Goal: Task Accomplishment & Management: Manage account settings

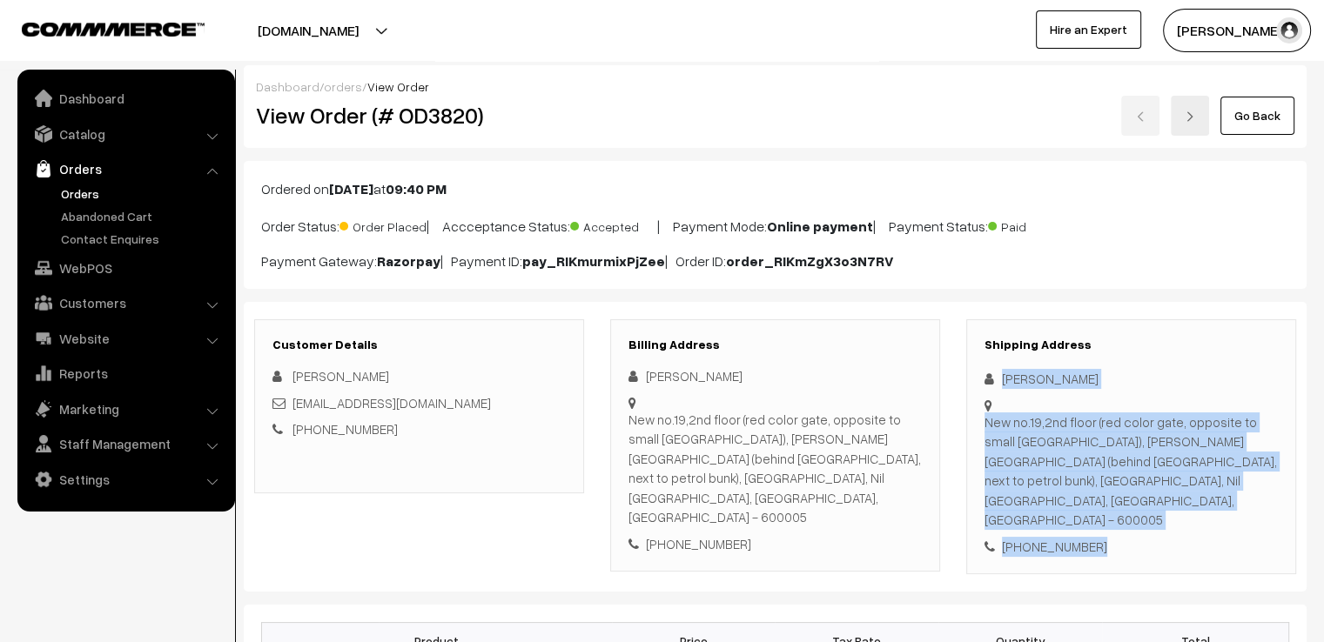
click at [1243, 111] on link "Go Back" at bounding box center [1257, 116] width 74 height 38
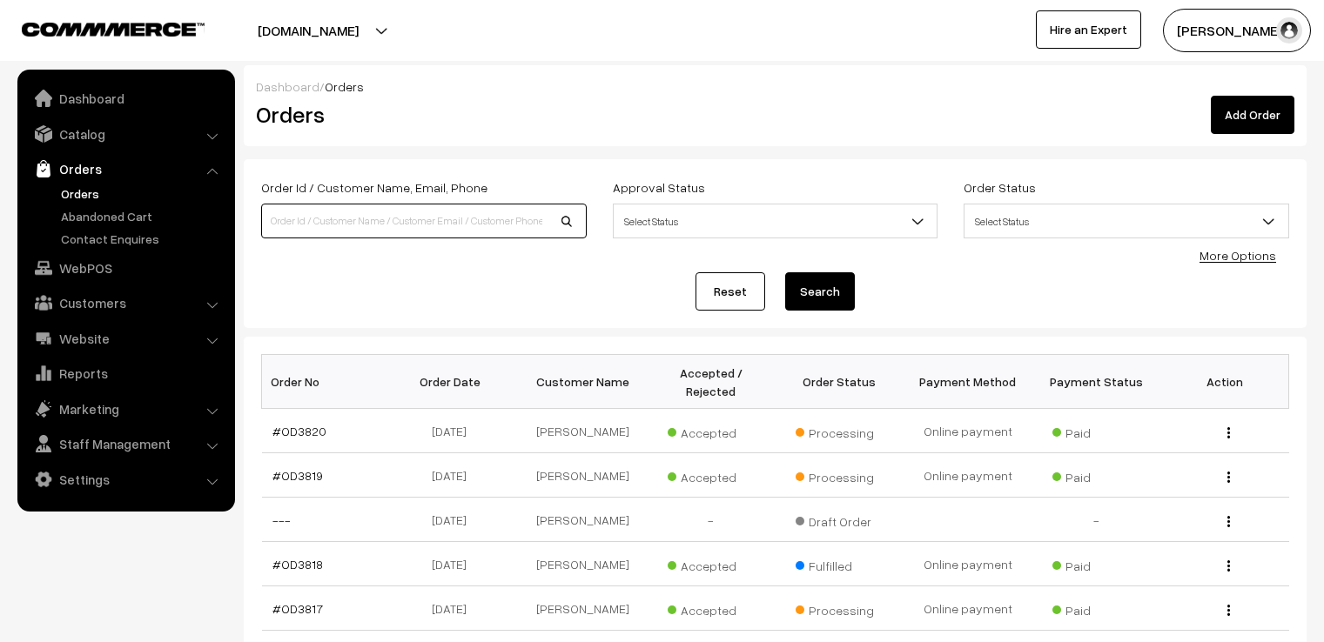
drag, startPoint x: 0, startPoint y: 0, endPoint x: 502, endPoint y: 228, distance: 551.5
click at [502, 228] on input at bounding box center [423, 221] width 325 height 35
type input "MAHA"
click at [785, 272] on button "Search" at bounding box center [820, 291] width 70 height 38
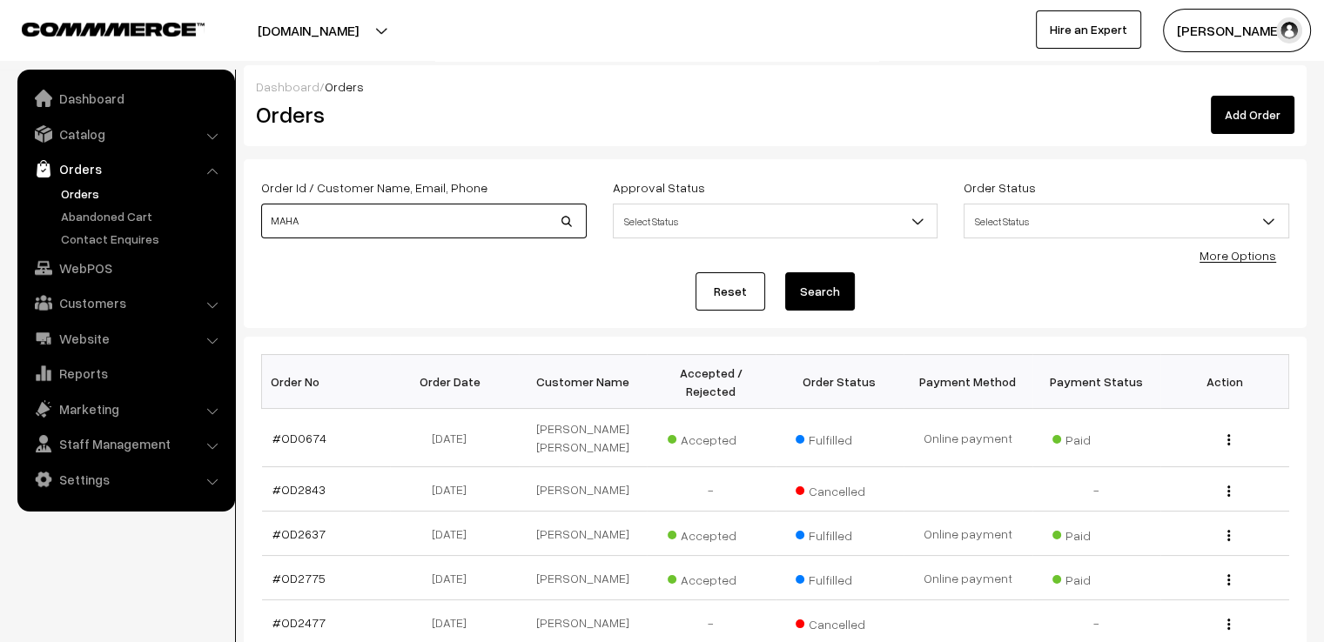
click at [456, 227] on input "MAHA" at bounding box center [423, 221] width 325 height 35
type input "MAHATHI"
click at [785, 272] on button "Search" at bounding box center [820, 291] width 70 height 38
click at [718, 283] on link "Reset" at bounding box center [730, 291] width 70 height 38
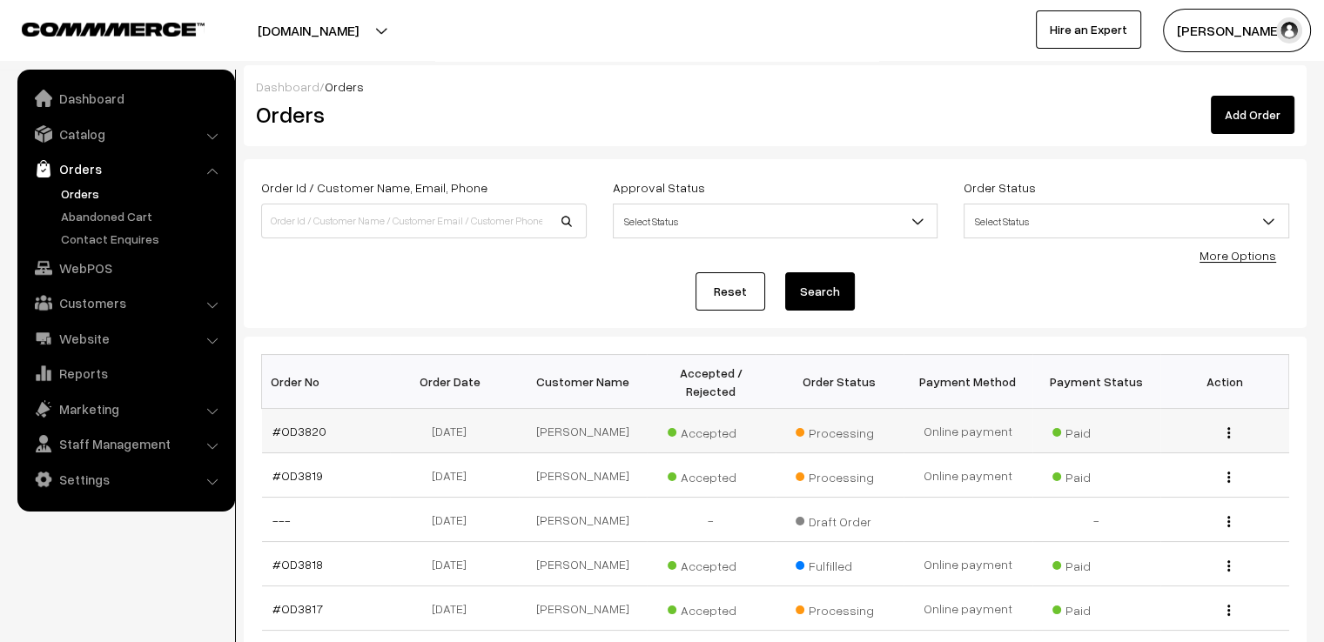
scroll to position [435, 0]
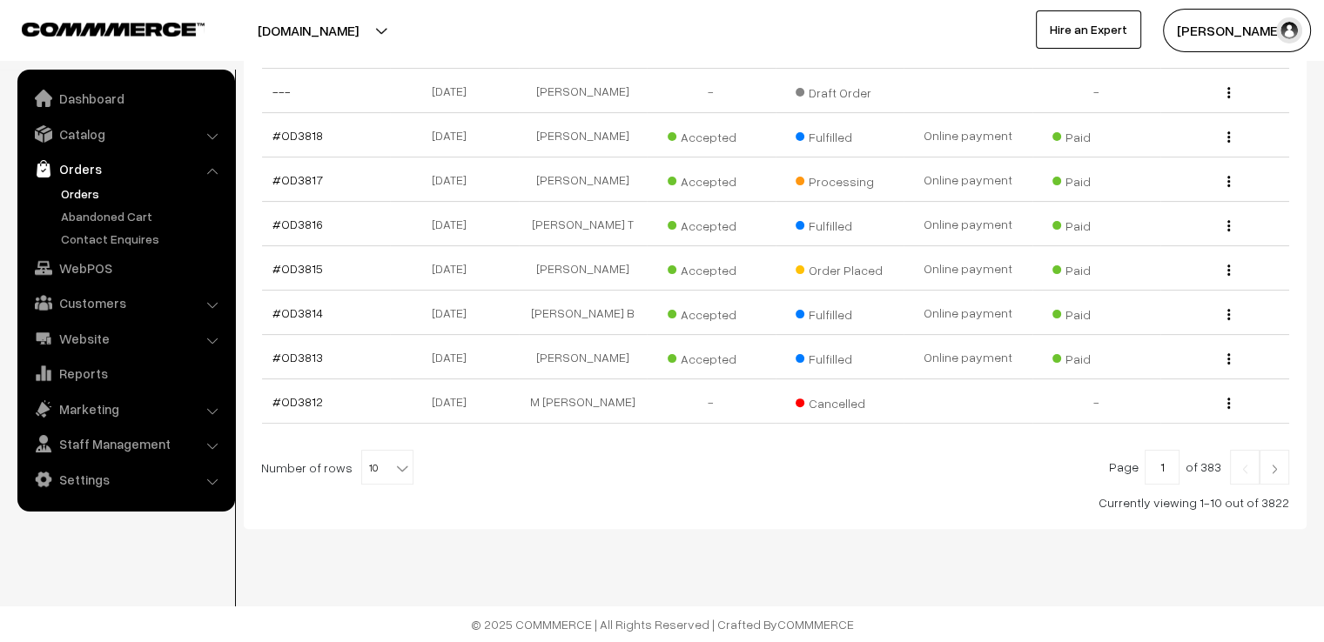
click at [393, 473] on b at bounding box center [401, 468] width 17 height 17
select select "60"
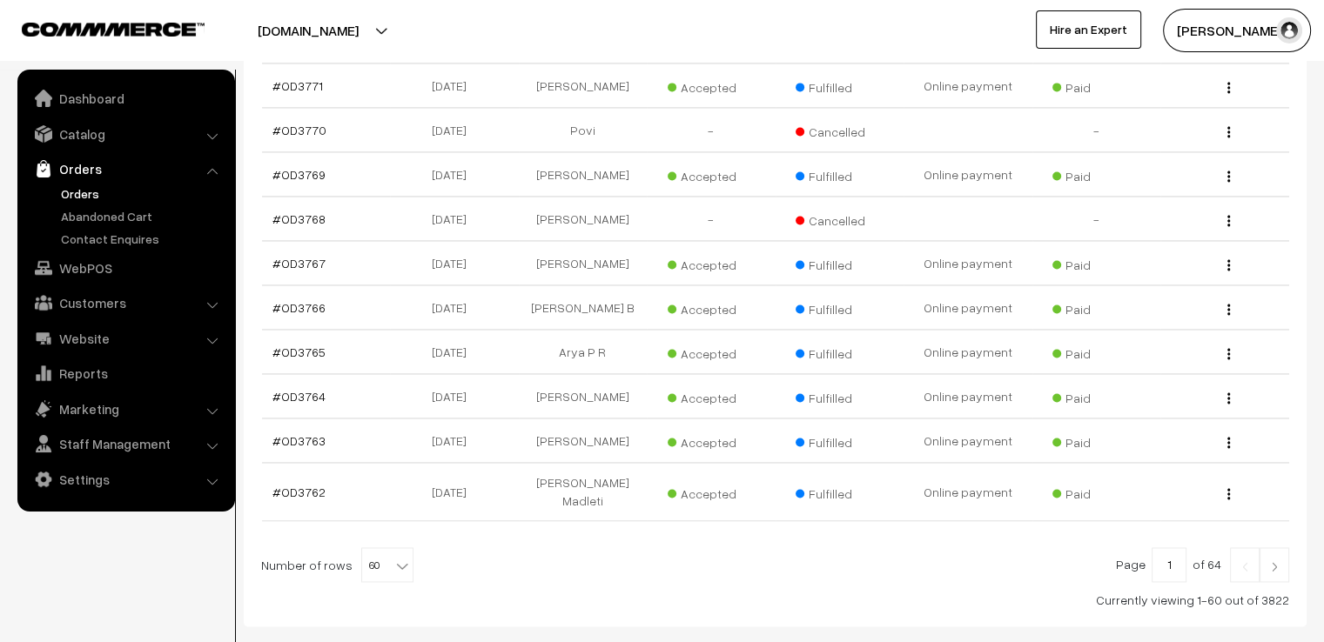
scroll to position [2716, 0]
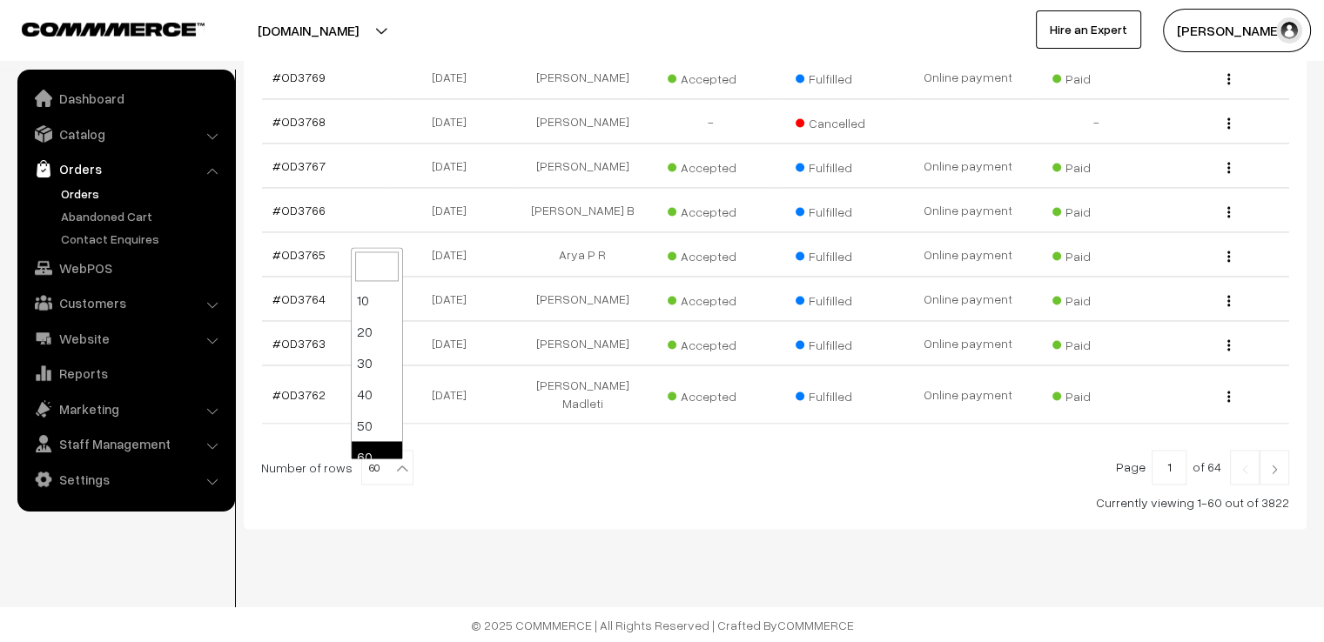
click at [376, 466] on span "60" at bounding box center [387, 468] width 50 height 35
select select "100"
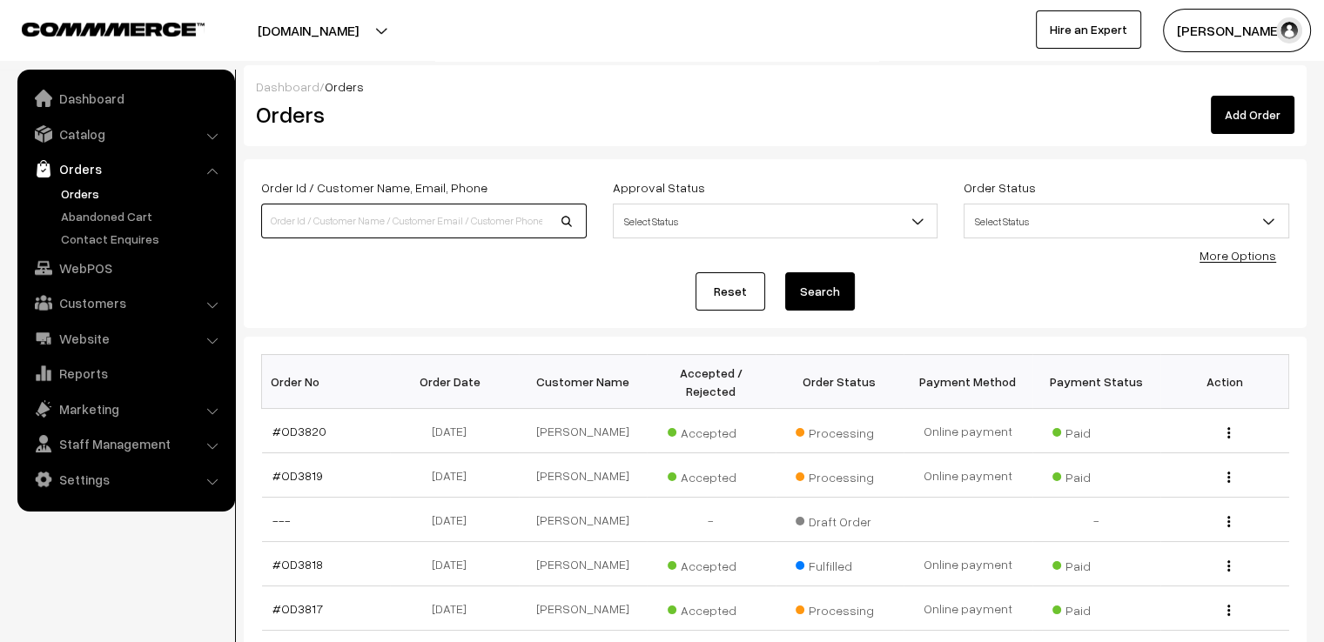
click at [391, 214] on input at bounding box center [423, 221] width 325 height 35
